Goal: Task Accomplishment & Management: Manage account settings

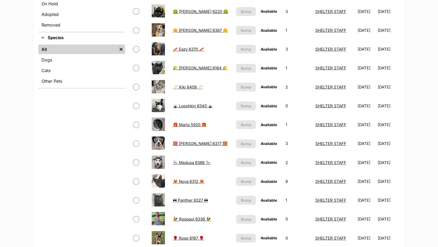
scroll to position [185, 0]
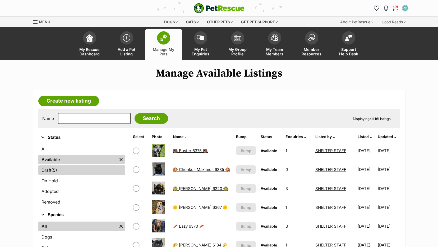
click at [52, 170] on link "Draft (5) Items" at bounding box center [81, 170] width 87 height 10
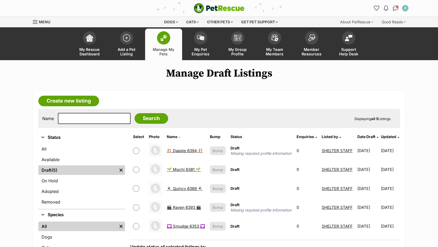
click at [181, 228] on link "💟 Smudge 6353 💟" at bounding box center [186, 225] width 38 height 5
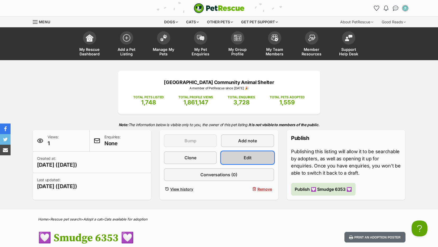
click at [252, 156] on link "Edit" at bounding box center [247, 157] width 53 height 13
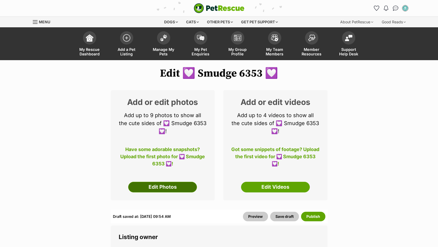
click at [167, 185] on link "Edit Photos" at bounding box center [162, 186] width 69 height 11
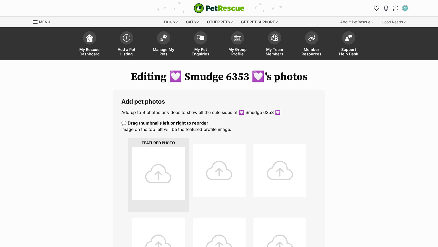
click at [147, 180] on div at bounding box center [158, 173] width 53 height 53
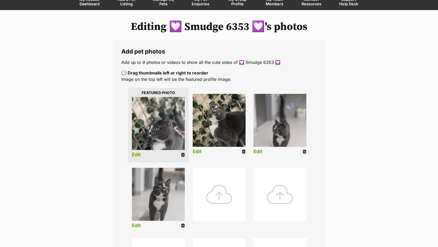
scroll to position [53, 0]
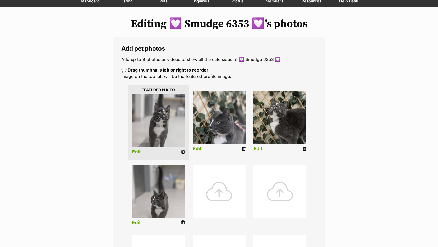
click at [137, 151] on link "Edit" at bounding box center [136, 152] width 9 height 6
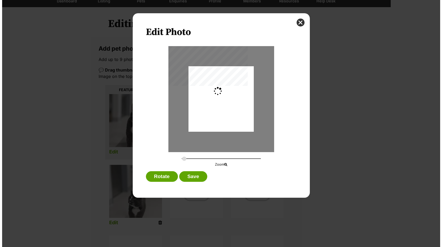
scroll to position [0, 0]
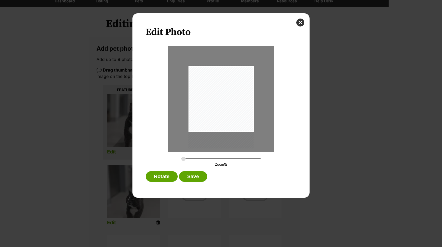
drag, startPoint x: 221, startPoint y: 87, endPoint x: 219, endPoint y: 93, distance: 6.9
click at [219, 93] on div "Dialog Window - Close (Press escape to close)" at bounding box center [221, 106] width 65 height 83
drag, startPoint x: 182, startPoint y: 159, endPoint x: 190, endPoint y: 157, distance: 8.4
type input "0.3823"
click at [190, 157] on input "Dialog Window - Close (Press escape to close)" at bounding box center [220, 158] width 79 height 5
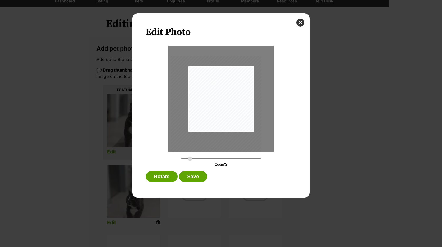
drag, startPoint x: 214, startPoint y: 101, endPoint x: 209, endPoint y: 106, distance: 6.7
click at [209, 106] on div "Dialog Window - Close (Press escape to close)" at bounding box center [216, 114] width 91 height 116
click at [192, 175] on button "Save" at bounding box center [193, 176] width 28 height 11
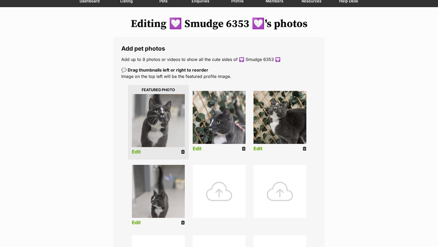
scroll to position [185, 0]
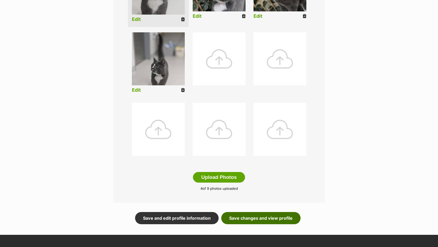
click at [246, 217] on link "Save changes and view profile" at bounding box center [260, 218] width 79 height 12
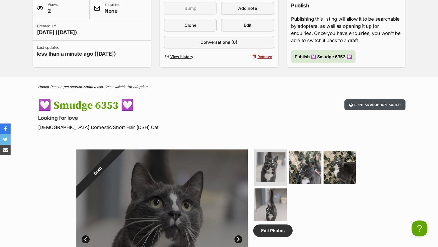
click at [369, 103] on button "Print an adoption poster" at bounding box center [375, 104] width 61 height 11
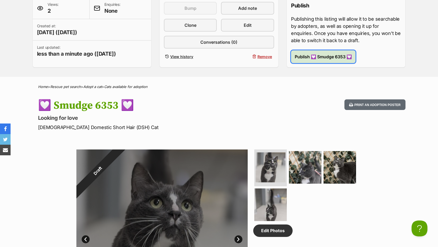
click at [323, 56] on span "Publish 💟 Smudge 6353 💟" at bounding box center [323, 56] width 57 height 6
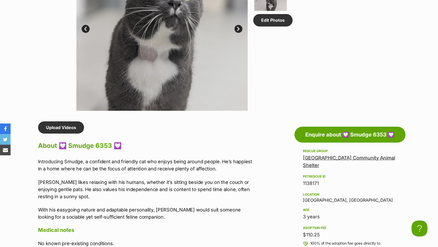
scroll to position [450, 0]
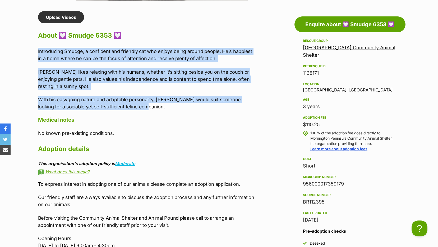
drag, startPoint x: 138, startPoint y: 107, endPoint x: 30, endPoint y: 54, distance: 120.0
copy div "Introducing Smudge, a confident and friendly cat who enjoys being around people…"
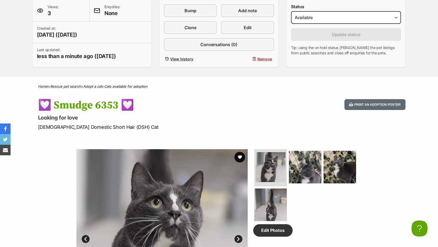
scroll to position [26, 0]
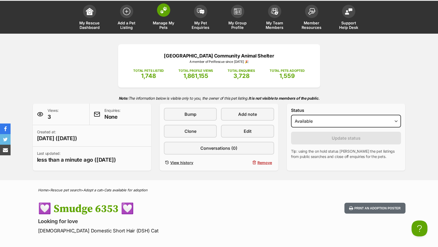
click at [162, 22] on span "Manage My Pets" at bounding box center [164, 25] width 24 height 9
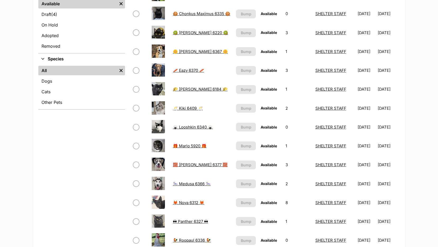
scroll to position [212, 0]
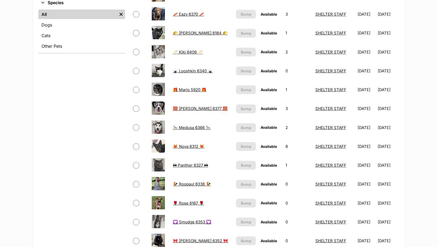
click at [180, 146] on link "🦊 Nova 6312 🦊" at bounding box center [188, 146] width 31 height 5
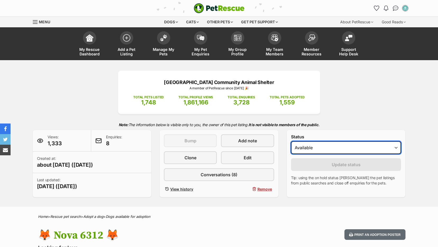
click at [314, 149] on select "Draft - not available as listing has enquires Available On hold Adopted" at bounding box center [346, 147] width 110 height 13
select select "on_hold"
click at [291, 141] on select "Draft - not available as listing has enquires Available On hold Adopted" at bounding box center [346, 147] width 110 height 13
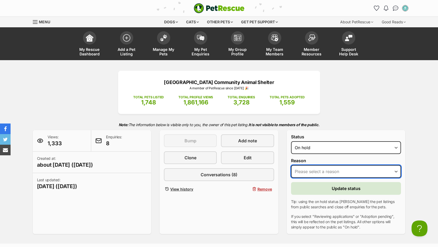
click at [312, 172] on select "Please select a reason Medical reasons Reviewing applications Adoption pending …" at bounding box center [346, 171] width 110 height 13
select select "adoption_pending"
click at [291, 165] on select "Please select a reason Medical reasons Reviewing applications Adoption pending …" at bounding box center [346, 171] width 110 height 13
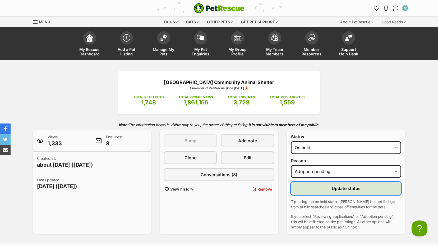
click at [312, 191] on button "Update status" at bounding box center [346, 188] width 110 height 13
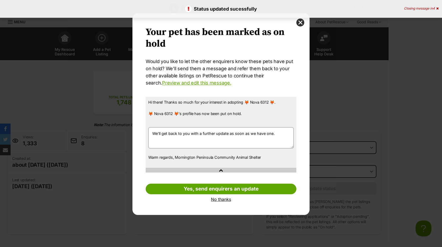
click at [221, 198] on link "No thanks" at bounding box center [221, 199] width 151 height 5
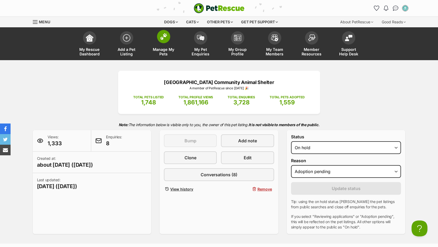
click at [165, 49] on span "Manage My Pets" at bounding box center [164, 51] width 24 height 9
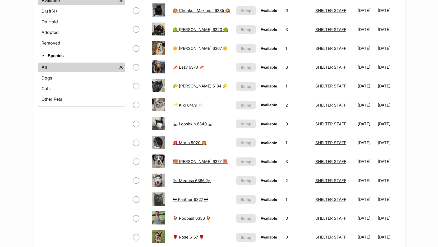
scroll to position [132, 0]
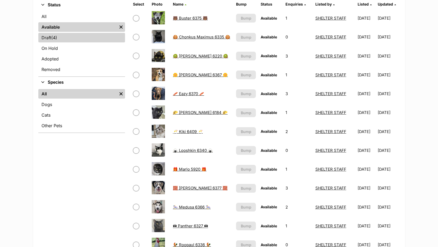
click at [46, 39] on link "Draft (4) Items" at bounding box center [81, 38] width 87 height 10
